Goal: Check status: Check status

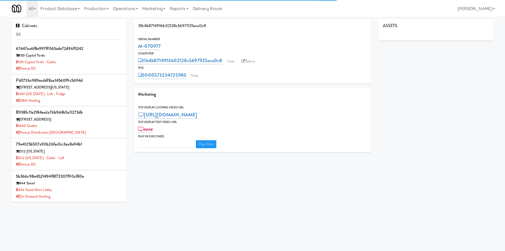
type input "3"
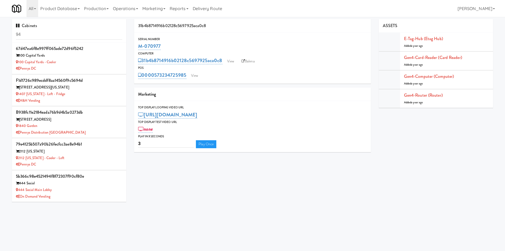
click at [29, 36] on input "94" at bounding box center [69, 35] width 106 height 10
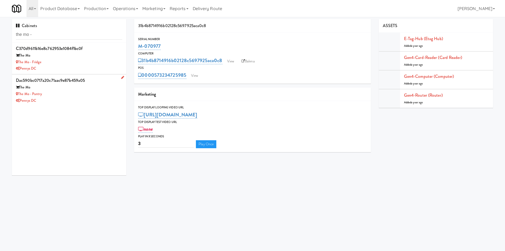
type input "the mo -"
click at [76, 94] on div "The Mo - Pantry" at bounding box center [69, 94] width 106 height 7
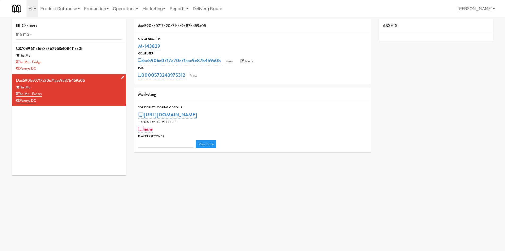
type input "3"
click at [228, 61] on link "View" at bounding box center [229, 61] width 12 height 8
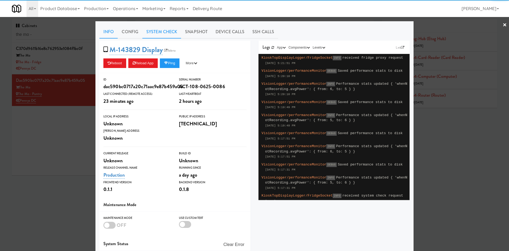
click at [158, 30] on link "System Check" at bounding box center [161, 31] width 39 height 13
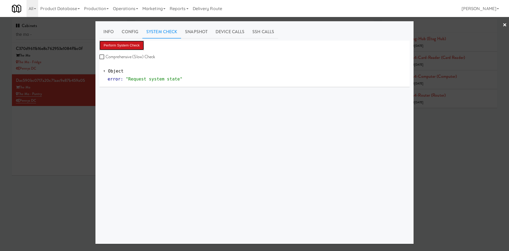
click at [117, 47] on button "Perform System Check" at bounding box center [121, 46] width 45 height 10
click at [47, 193] on div at bounding box center [254, 125] width 509 height 251
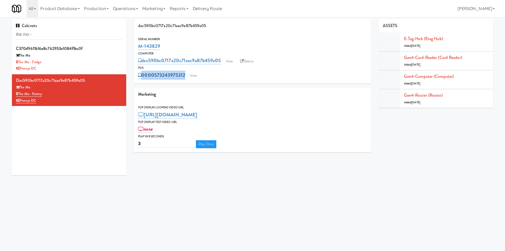
drag, startPoint x: 156, startPoint y: 69, endPoint x: 184, endPoint y: 75, distance: 28.8
click at [184, 75] on div "POS 0000573243975312 View" at bounding box center [252, 72] width 237 height 14
copy div "0000573243975312"
click at [437, 97] on link "Gen4-router (Router)" at bounding box center [423, 95] width 39 height 6
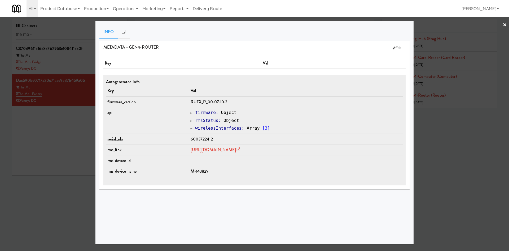
click at [209, 153] on td "[URL][DOMAIN_NAME]" at bounding box center [296, 149] width 214 height 11
click at [210, 150] on link "[URL][DOMAIN_NAME]" at bounding box center [216, 149] width 50 height 6
click at [51, 137] on div at bounding box center [254, 125] width 509 height 251
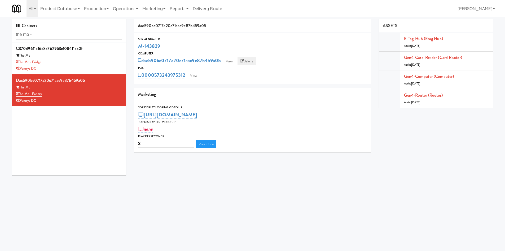
click at [247, 63] on link "Balena" at bounding box center [247, 61] width 19 height 8
click at [226, 60] on link "View" at bounding box center [229, 61] width 12 height 8
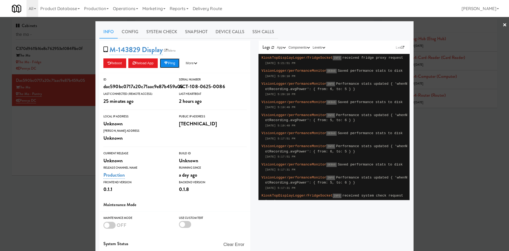
click at [177, 64] on button "Ping" at bounding box center [170, 63] width 20 height 10
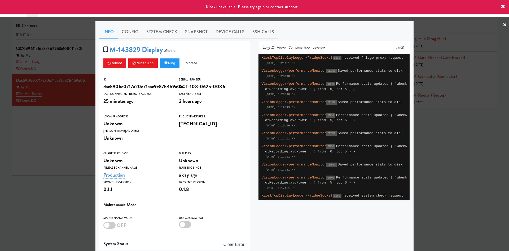
click at [68, 125] on div at bounding box center [254, 125] width 509 height 251
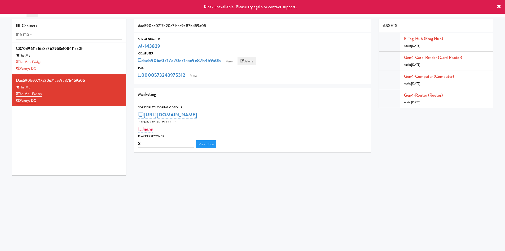
click at [251, 62] on link "Balena" at bounding box center [247, 61] width 19 height 8
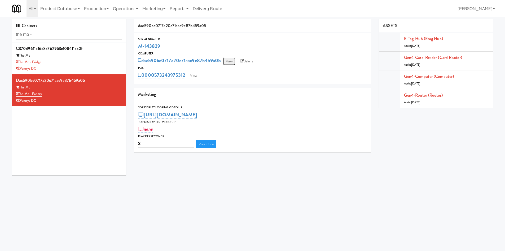
click at [230, 62] on link "View" at bounding box center [229, 61] width 12 height 8
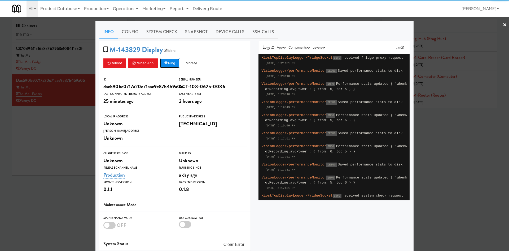
click at [169, 61] on button "Ping" at bounding box center [170, 63] width 20 height 10
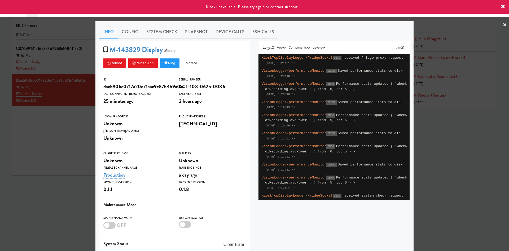
click at [165, 69] on div "M-143829 Display Balena Reboot Reload App Ping More Ping Server Restart Server …" at bounding box center [174, 57] width 151 height 32
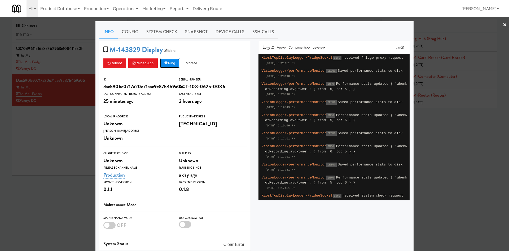
click at [171, 59] on button "Ping" at bounding box center [170, 63] width 20 height 10
click at [81, 137] on div at bounding box center [254, 125] width 509 height 251
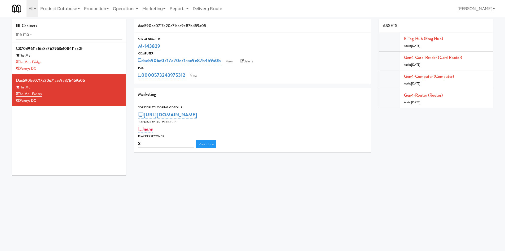
drag, startPoint x: 152, startPoint y: 69, endPoint x: 186, endPoint y: 75, distance: 34.4
click at [186, 75] on div "POS 0000573243975312 View" at bounding box center [252, 72] width 237 height 14
copy div "0000573243975312"
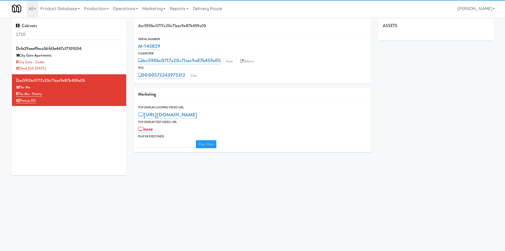
type input "3"
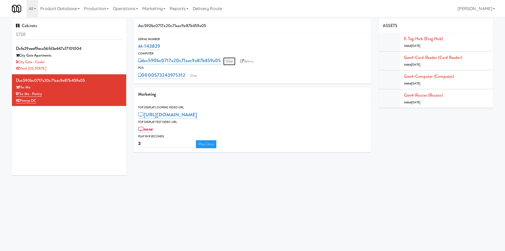
click at [231, 62] on link "View" at bounding box center [229, 61] width 12 height 8
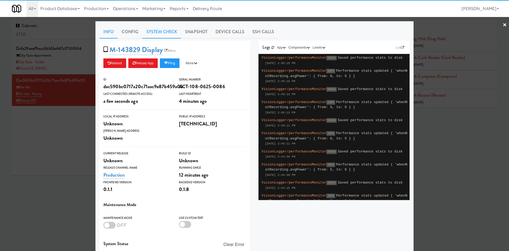
click at [159, 32] on link "System Check" at bounding box center [161, 31] width 39 height 13
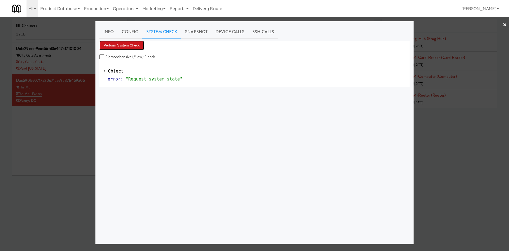
click at [121, 49] on button "Perform System Check" at bounding box center [121, 46] width 45 height 10
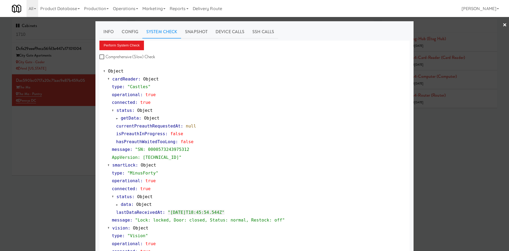
click at [34, 105] on div at bounding box center [254, 125] width 509 height 251
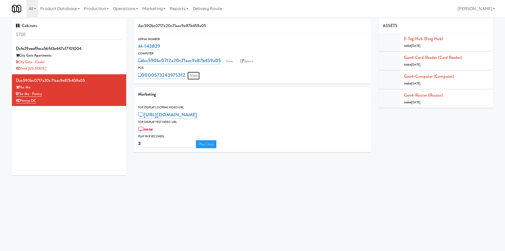
click at [191, 75] on link "View" at bounding box center [193, 76] width 12 height 8
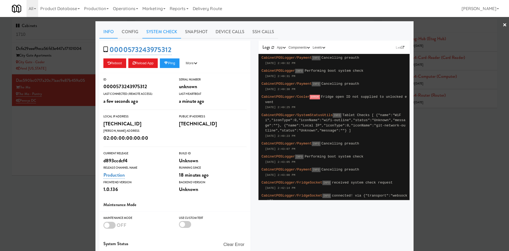
click at [163, 34] on link "System Check" at bounding box center [161, 31] width 39 height 13
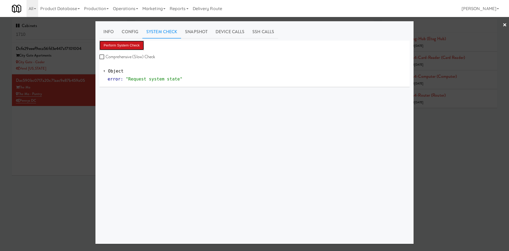
click at [124, 49] on button "Perform System Check" at bounding box center [121, 46] width 45 height 10
